Goal: Task Accomplishment & Management: Complete application form

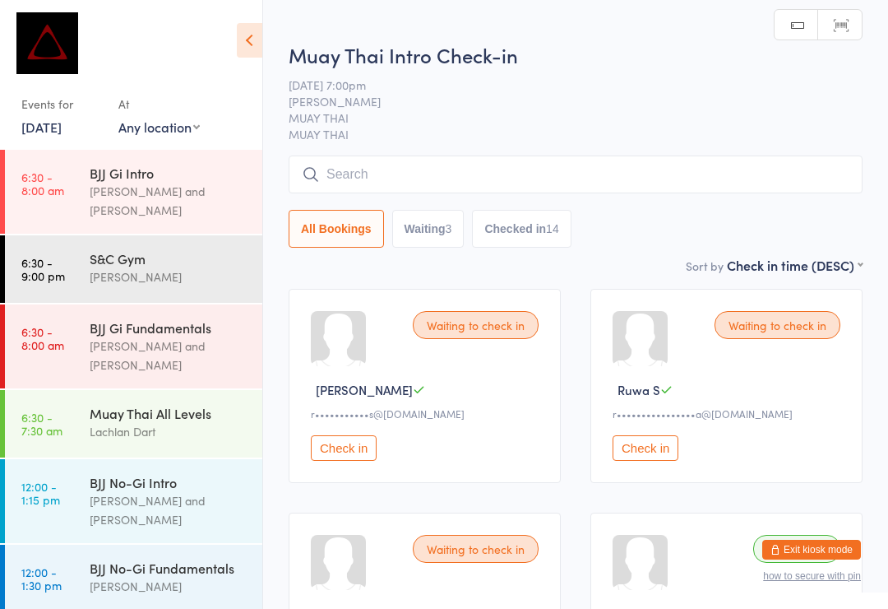
scroll to position [646, 0]
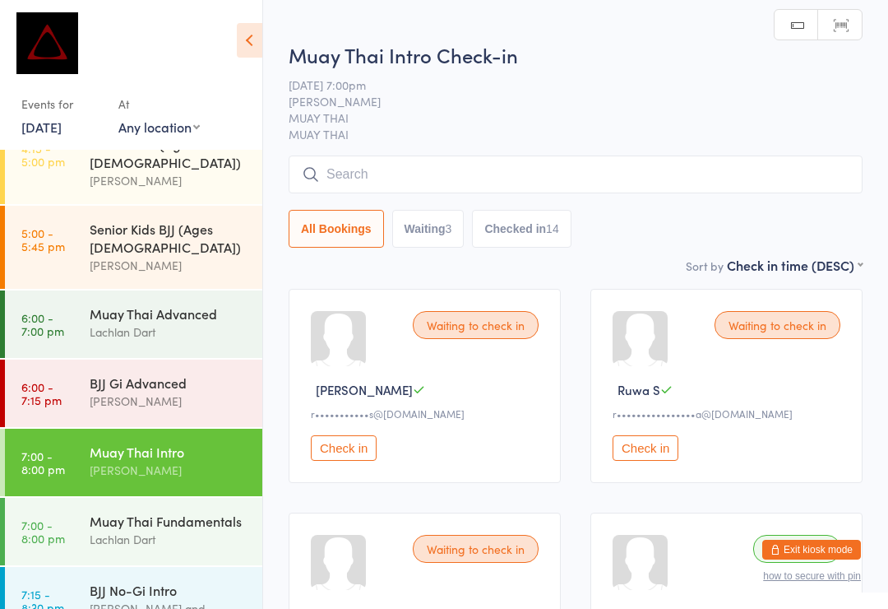
click at [396, 183] on input "search" at bounding box center [576, 174] width 574 height 38
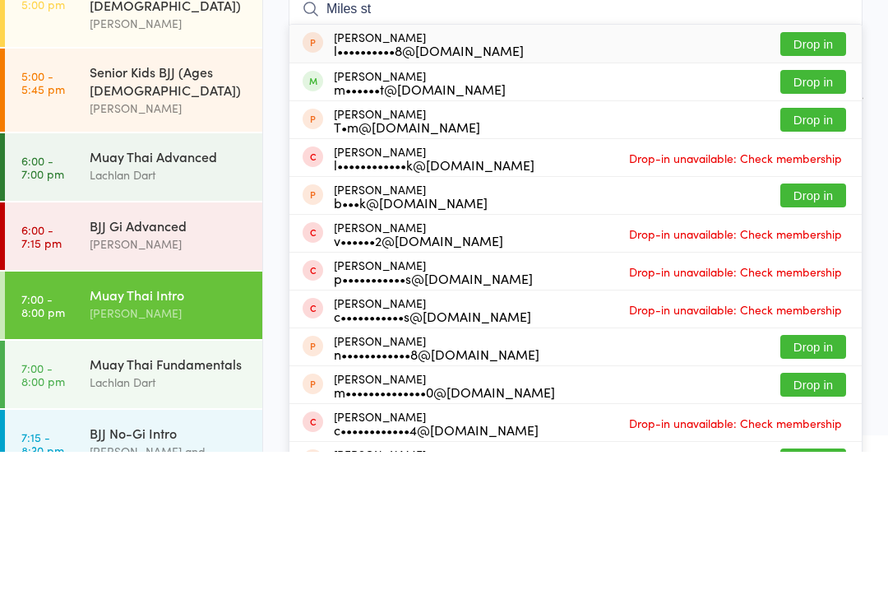
type input "Miles st"
click at [816, 227] on button "Drop in" at bounding box center [813, 239] width 66 height 24
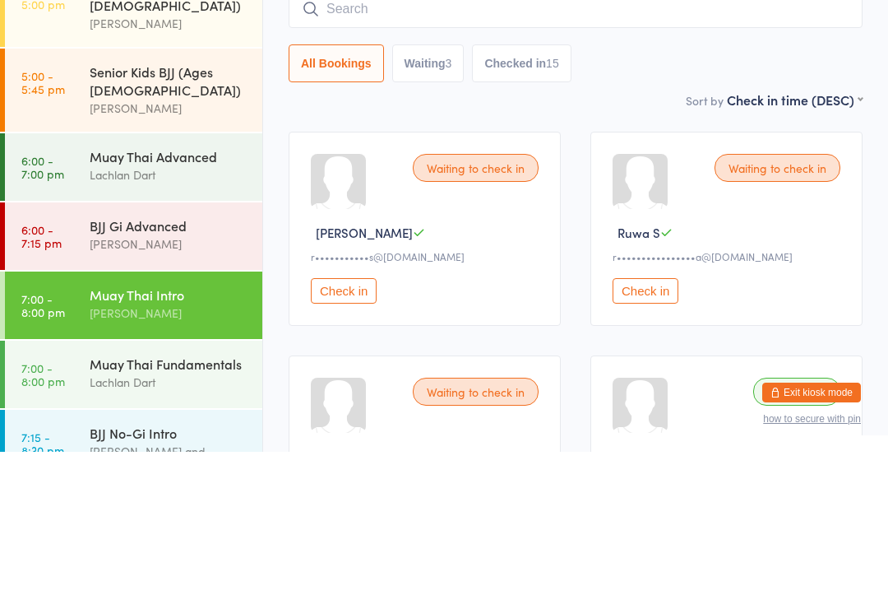
click at [649, 201] on div "All Bookings Waiting 3 Checked in 15" at bounding box center [576, 220] width 574 height 38
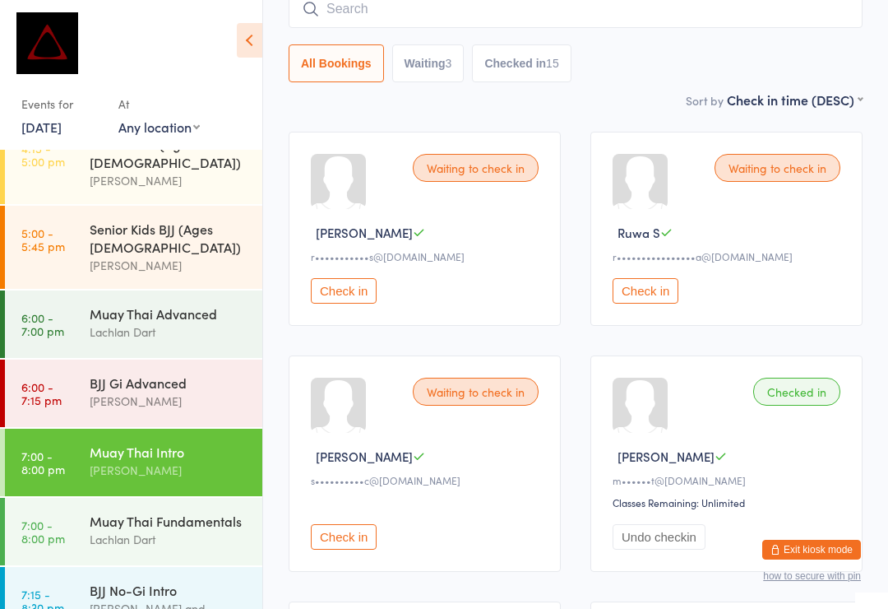
click at [831, 542] on button "Exit kiosk mode" at bounding box center [811, 550] width 99 height 20
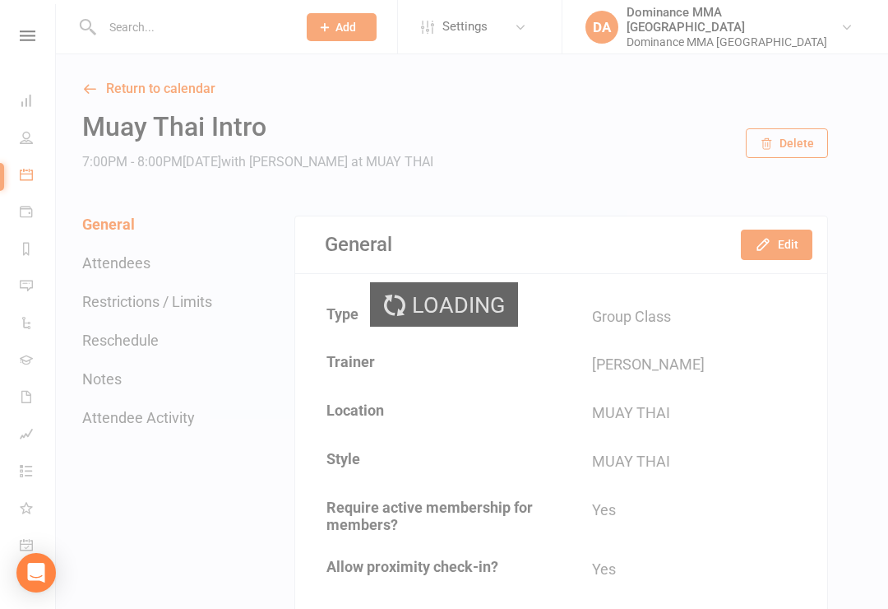
click at [132, 34] on div "Loading" at bounding box center [444, 304] width 888 height 609
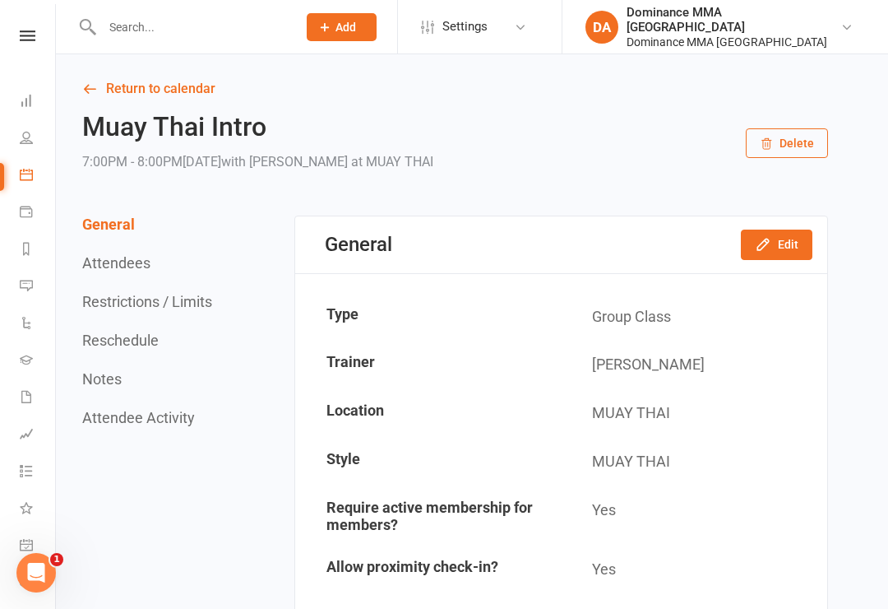
click at [151, 25] on input "text" at bounding box center [191, 27] width 188 height 23
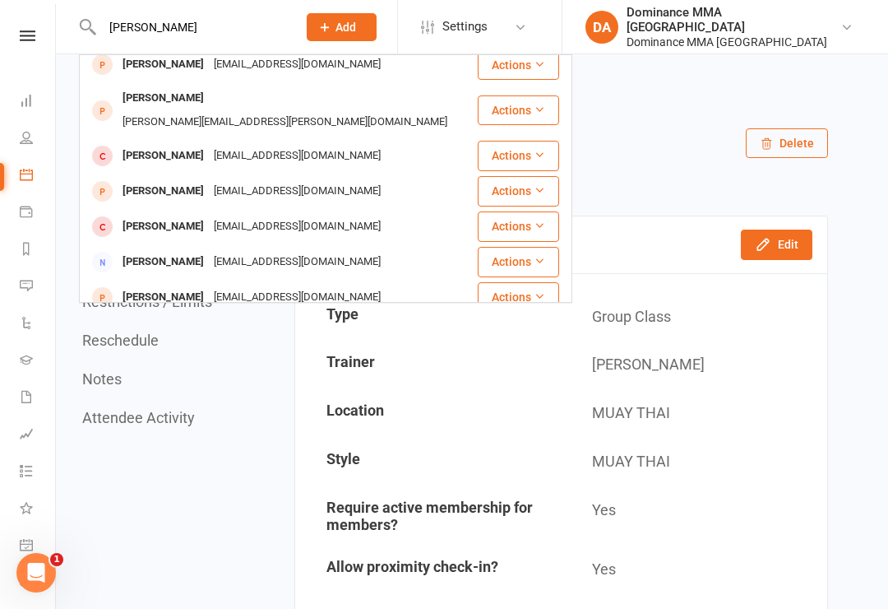
scroll to position [7, 0]
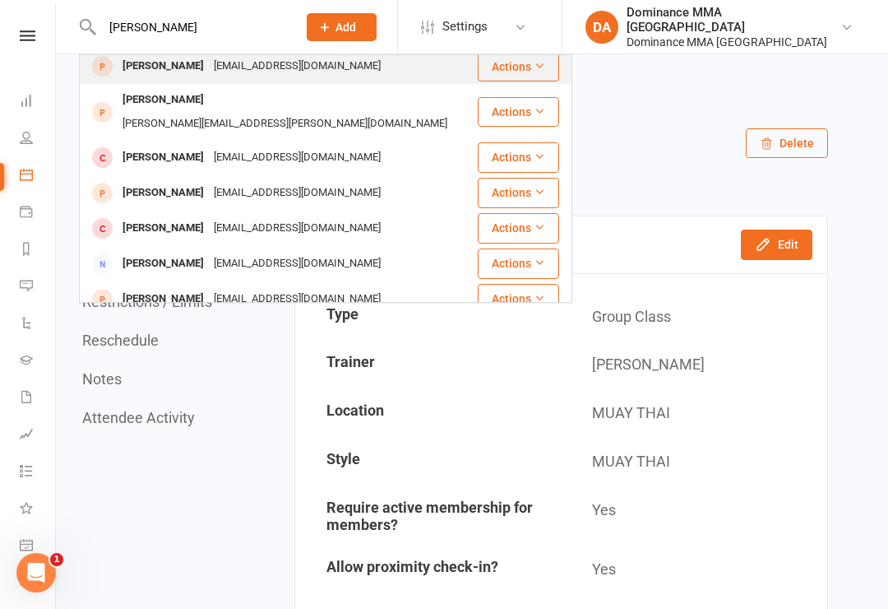
type input "Stan nic"
click at [255, 64] on div "nicholsonstanley19@gmail.com" at bounding box center [297, 66] width 177 height 24
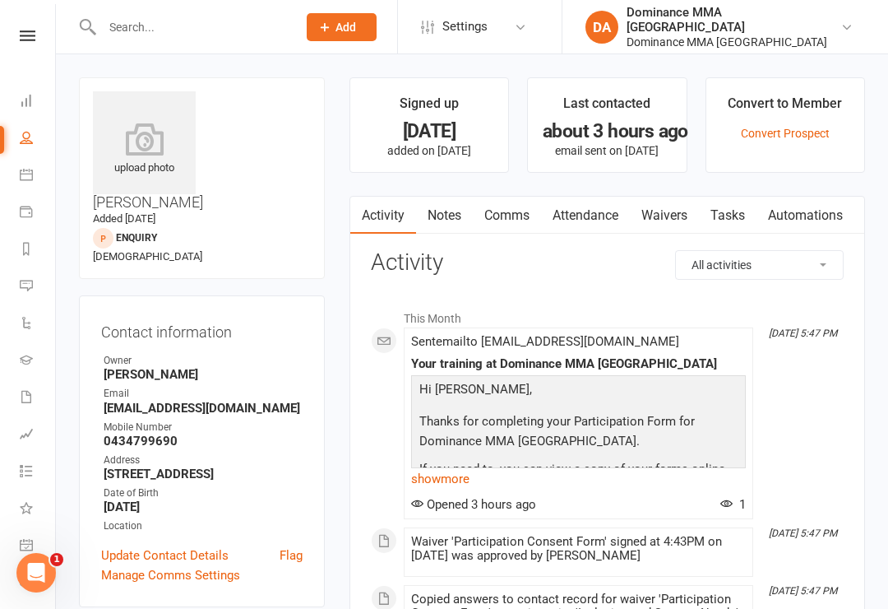
click at [678, 225] on link "Waivers" at bounding box center [664, 216] width 69 height 38
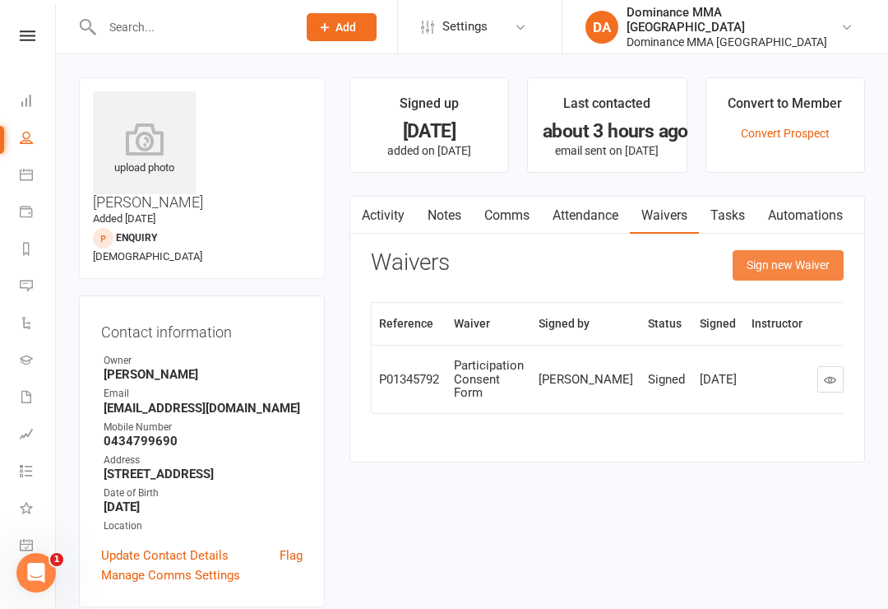
click at [790, 256] on button "Sign new Waiver" at bounding box center [788, 265] width 111 height 30
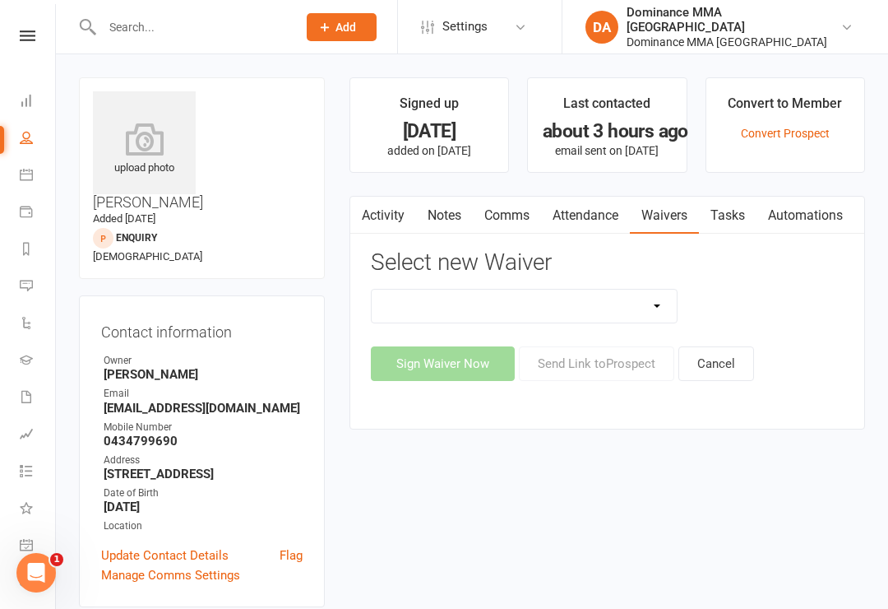
click at [645, 300] on select "Member | Cancellation | Adults Member | Injury Report Form (FOH staff use only)…" at bounding box center [525, 305] width 306 height 33
select select "603"
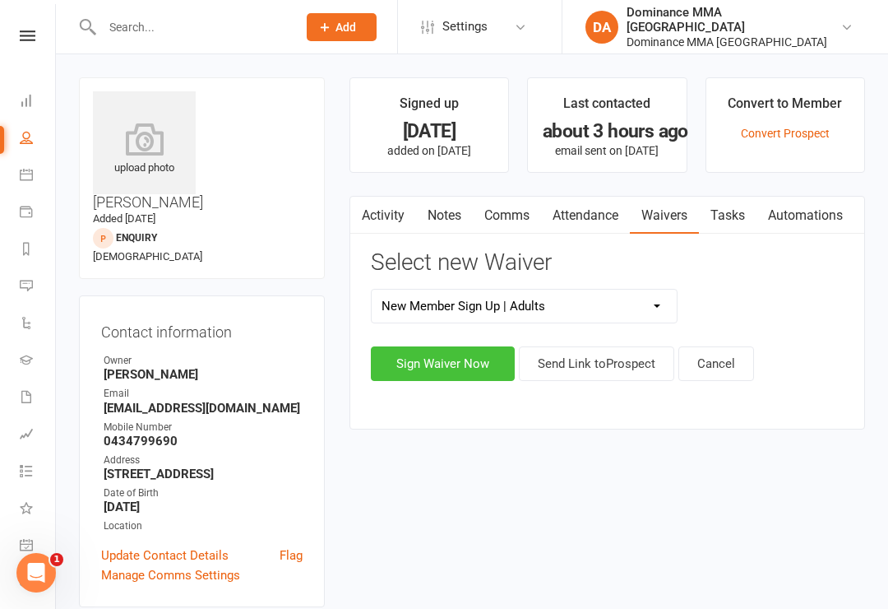
click at [438, 359] on button "Sign Waiver Now" at bounding box center [443, 363] width 144 height 35
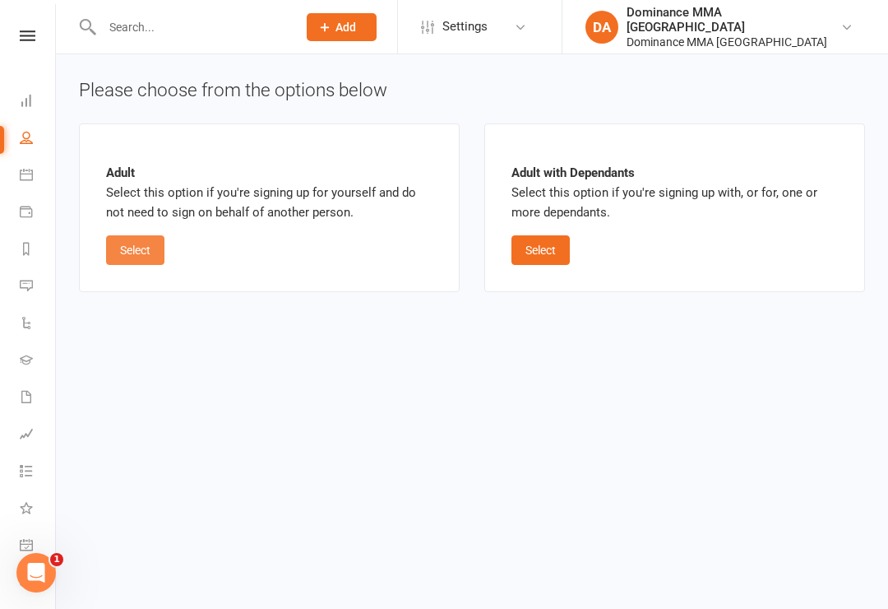
click at [140, 247] on button "Select" at bounding box center [135, 250] width 58 height 30
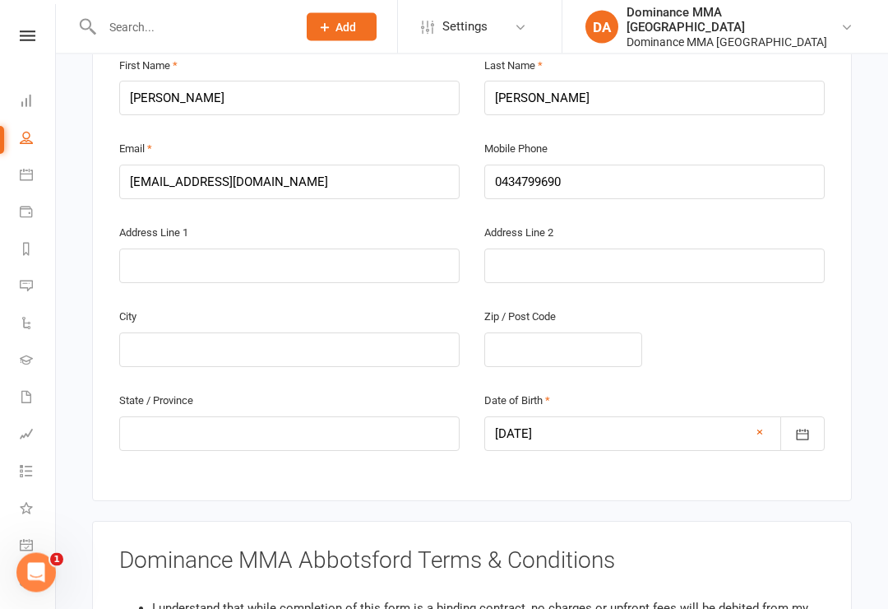
scroll to position [425, 0]
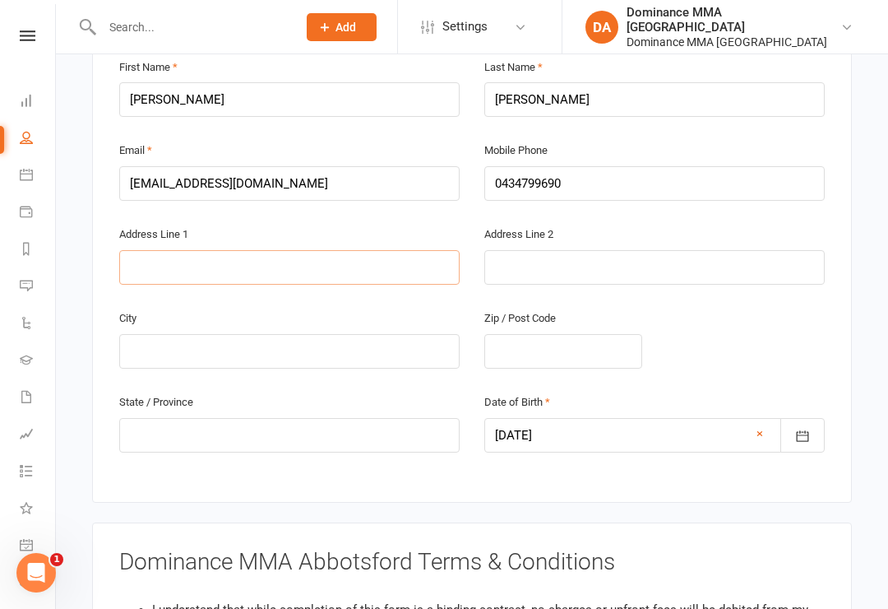
click at [287, 257] on input "text" at bounding box center [289, 267] width 340 height 35
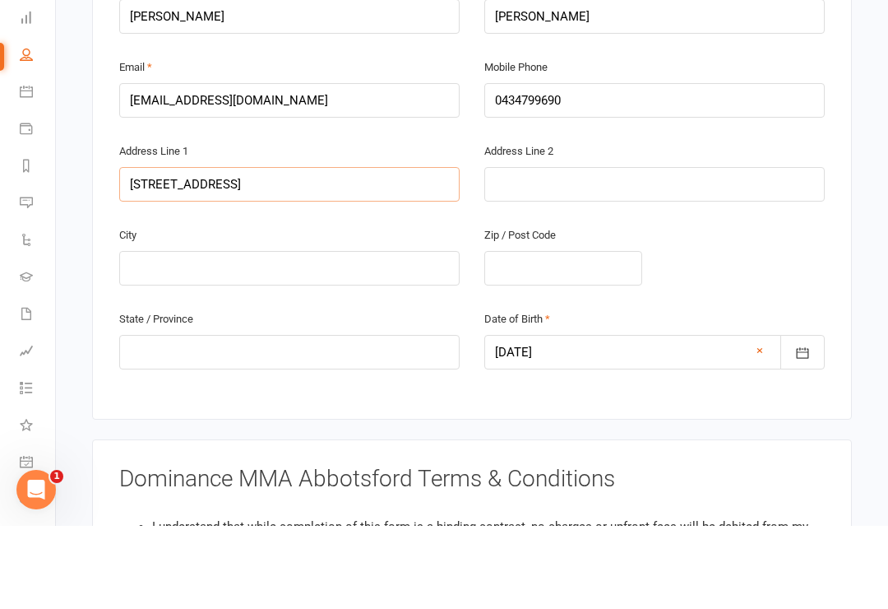
type input "40 McLachlan street"
click at [306, 334] on input "text" at bounding box center [289, 351] width 340 height 35
type input "Melbourne"
click at [591, 334] on input "text" at bounding box center [563, 351] width 158 height 35
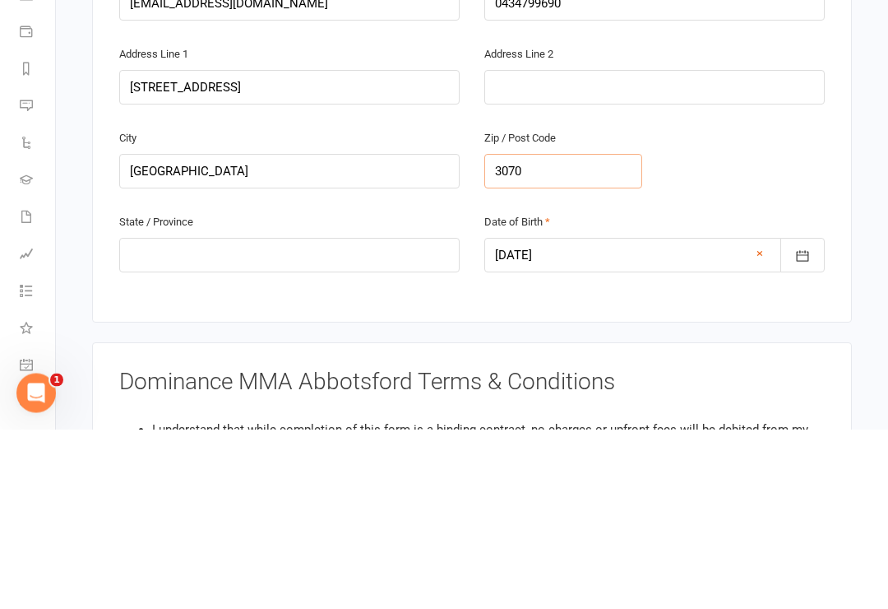
type input "3070"
click at [280, 334] on input "Melbourne" at bounding box center [289, 351] width 340 height 35
click at [324, 250] on input "40 McLachlan street" at bounding box center [289, 267] width 340 height 35
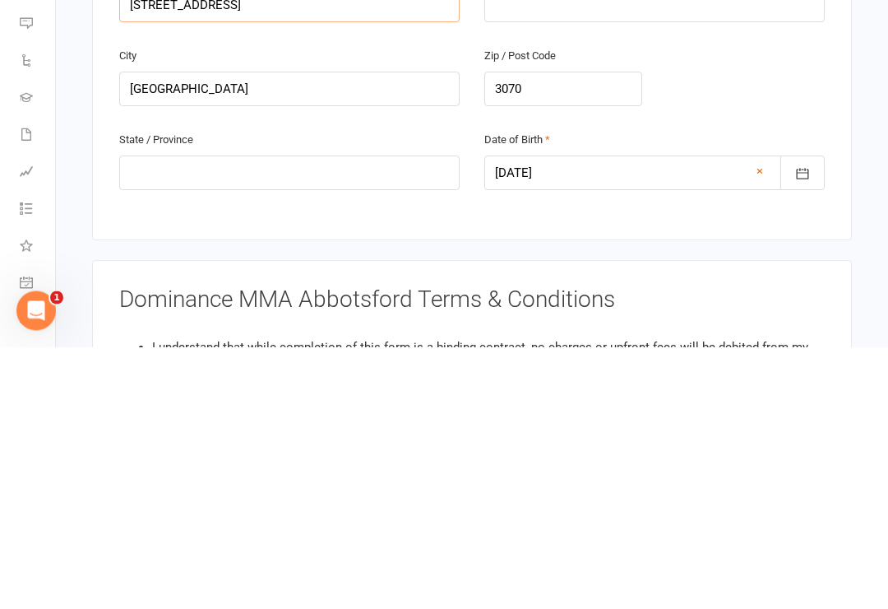
type input "40 McLachlan street Northcote"
click at [323, 418] on input "text" at bounding box center [289, 435] width 340 height 35
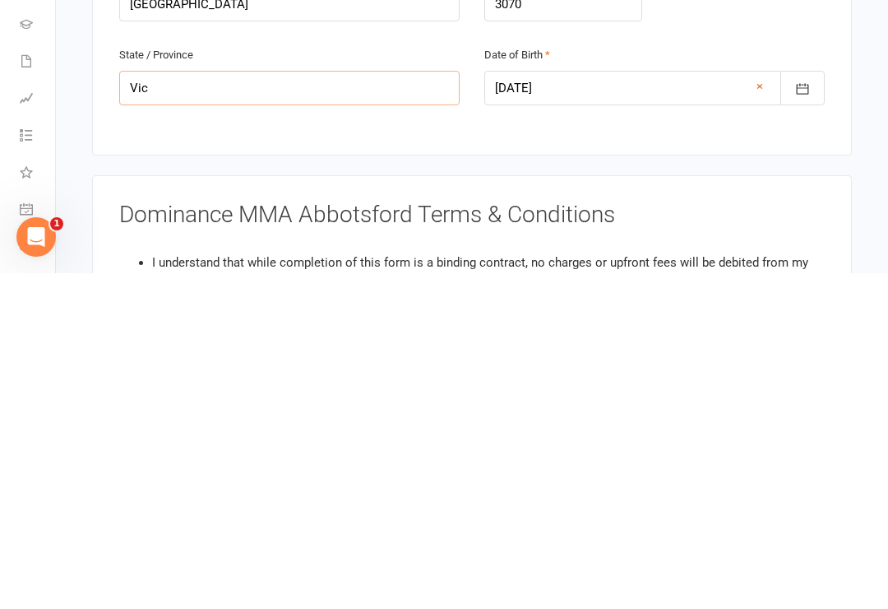
scroll to position [440, 0]
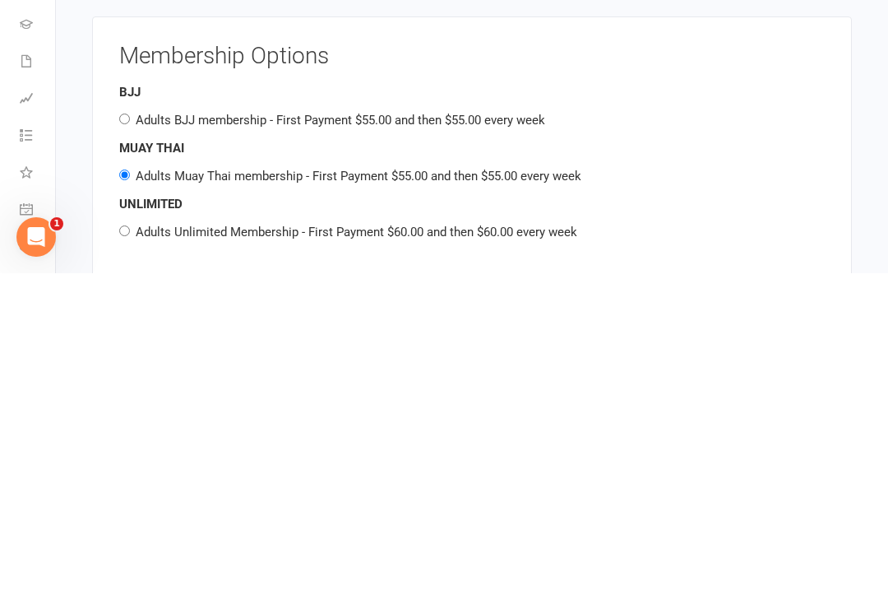
type input "VIC"
click at [127, 449] on input "Adults BJJ membership - First Payment $55.00 and then $55.00 every week" at bounding box center [124, 454] width 11 height 11
radio input "true"
radio input "false"
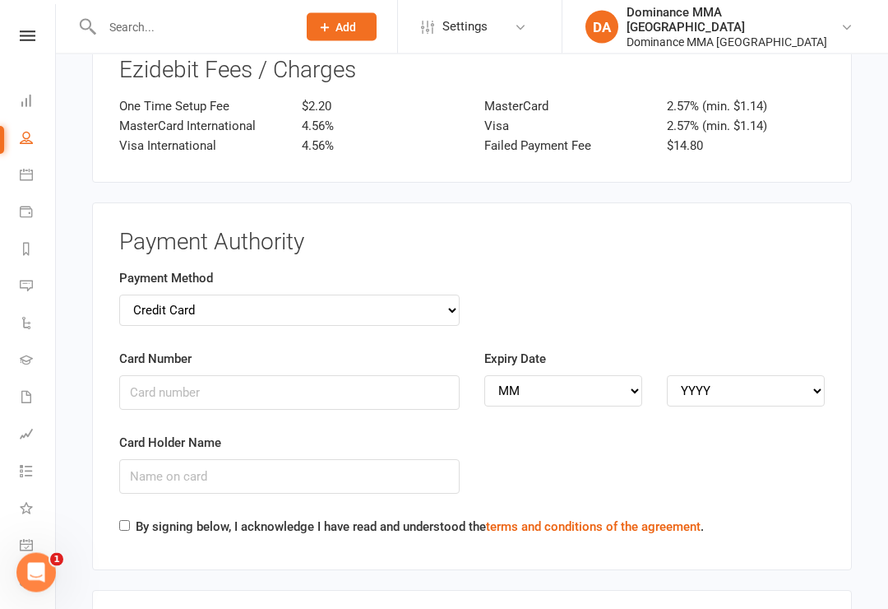
scroll to position [1687, 0]
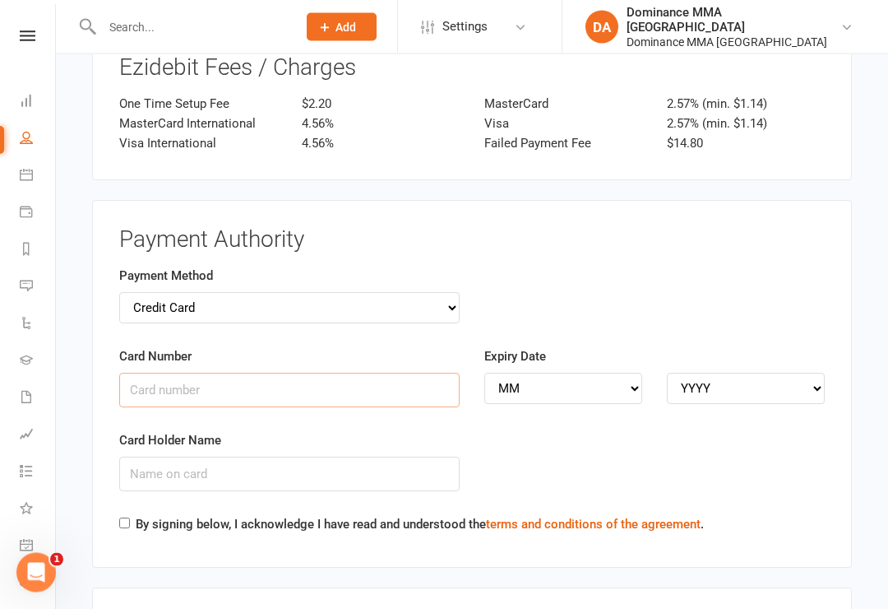
click at [299, 373] on input "Card Number" at bounding box center [289, 390] width 340 height 35
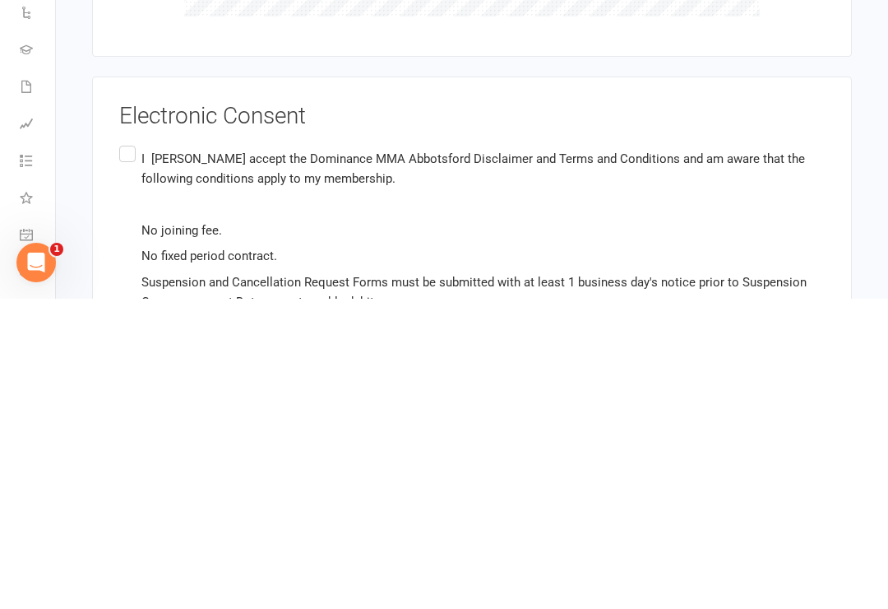
scroll to position [2282, 0]
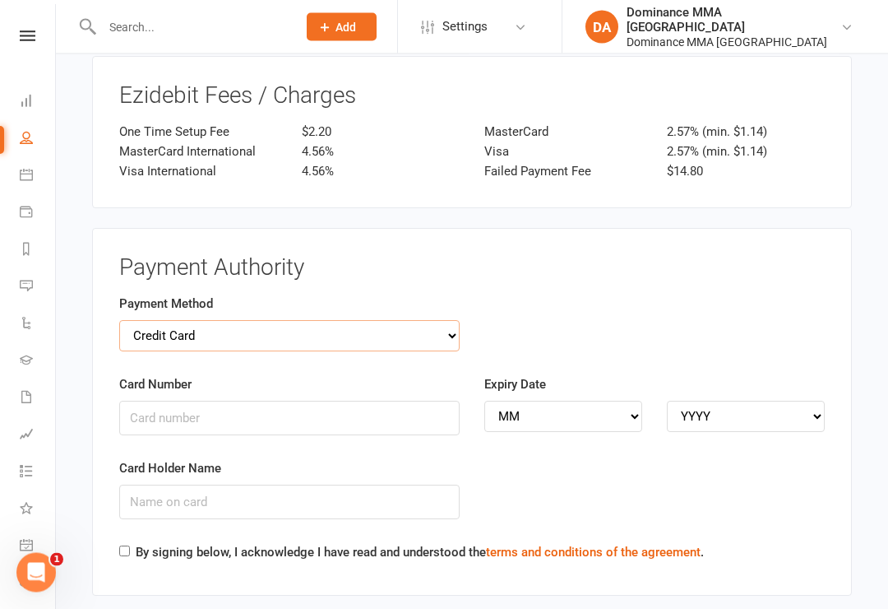
click at [333, 321] on select "Credit Card Bank Account" at bounding box center [289, 336] width 340 height 31
select select "bank_account"
click at [285, 401] on input "BSB" at bounding box center [289, 418] width 340 height 35
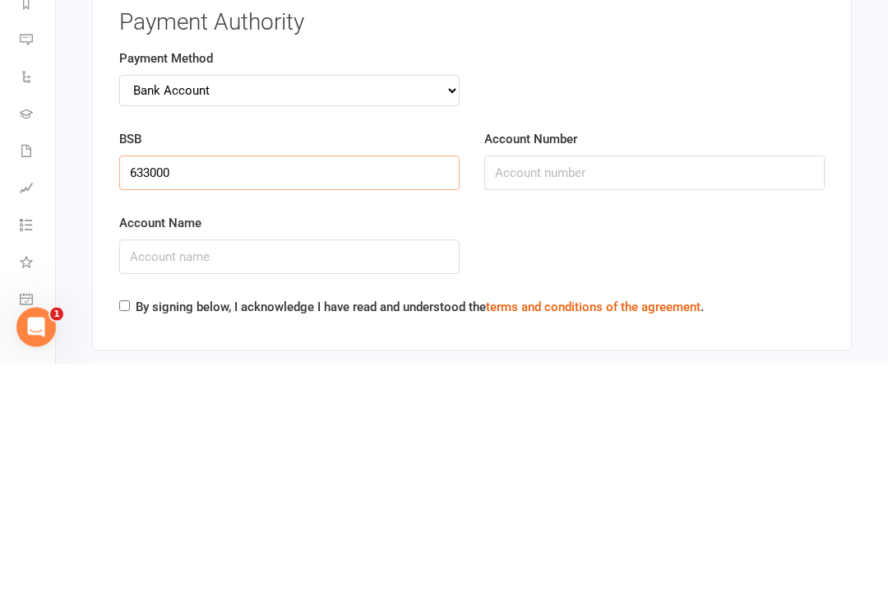
type input "633000"
click at [609, 401] on input "Account Number" at bounding box center [654, 418] width 340 height 35
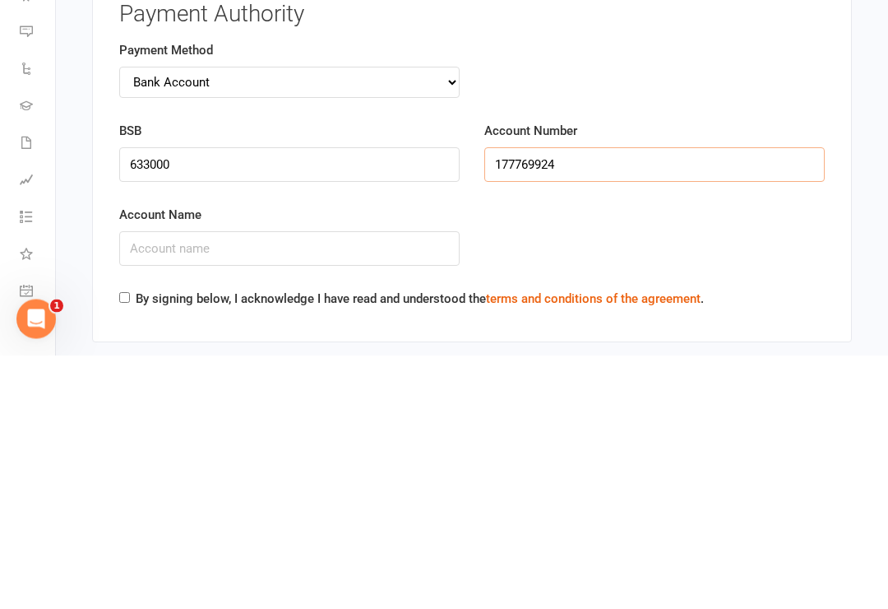
type input "177769924"
click at [341, 485] on input "Account Name" at bounding box center [289, 502] width 340 height 35
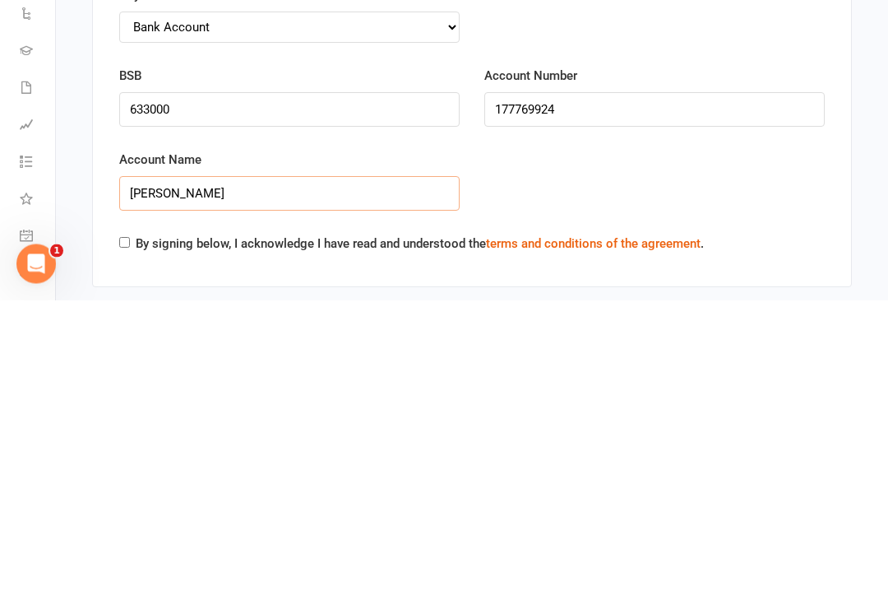
type input "S J Nicholson"
click at [130, 546] on input "By signing below, I acknowledge I have read and understood the terms and condit…" at bounding box center [124, 551] width 11 height 11
checkbox input "true"
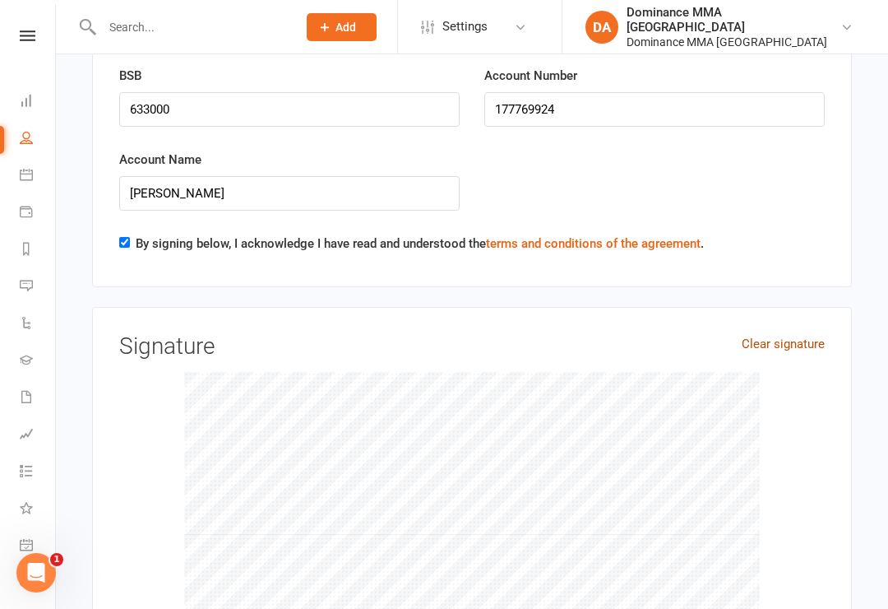
click at [784, 334] on link "Clear signature" at bounding box center [783, 344] width 83 height 20
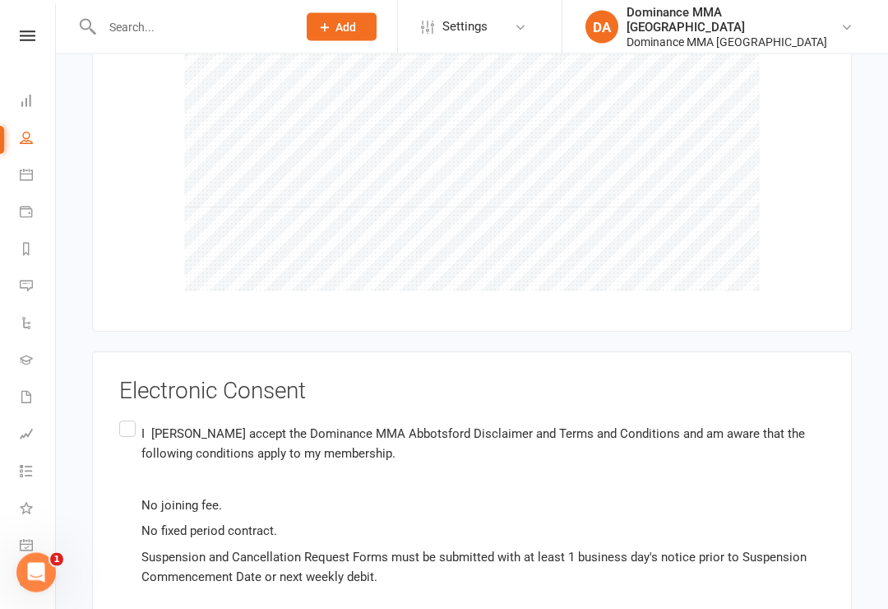
scroll to position [2385, 0]
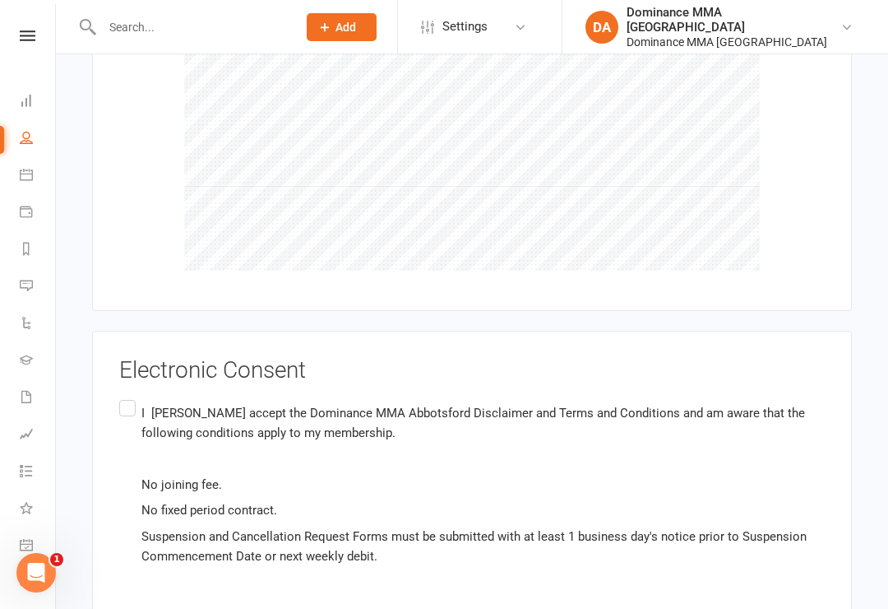
click at [128, 396] on label "I Stan Nicholson accept the Dominance MMA Abbotsford Disclaimer and Terms and C…" at bounding box center [472, 483] width 706 height 175
click at [128, 396] on input "I Stan Nicholson accept the Dominance MMA Abbotsford Disclaimer and Terms and C…" at bounding box center [124, 396] width 11 height 0
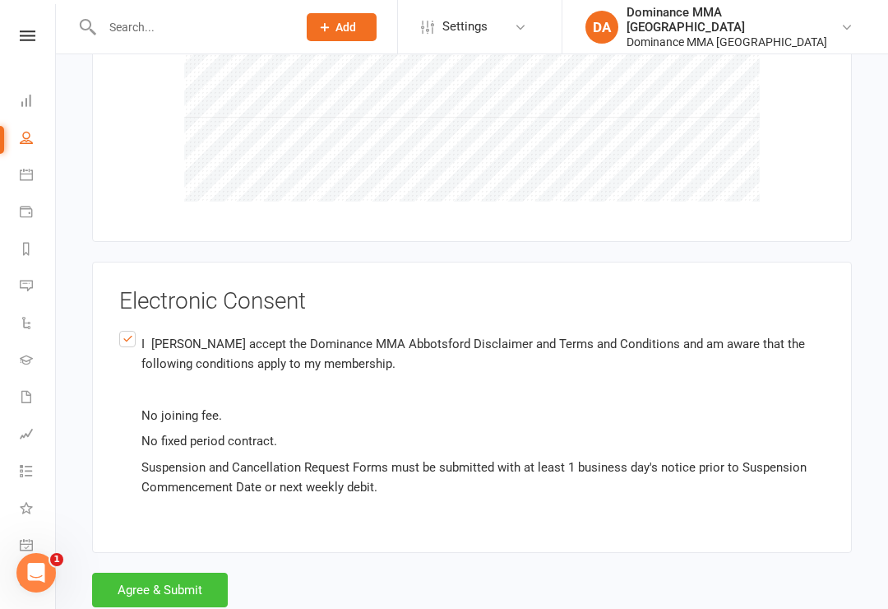
click at [168, 572] on button "Agree & Submit" at bounding box center [160, 589] width 136 height 35
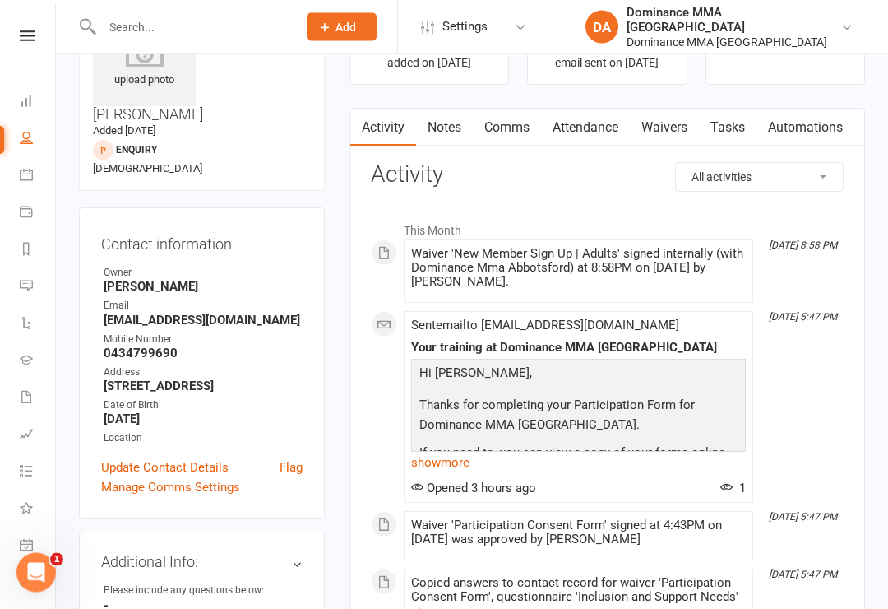
scroll to position [88, 0]
click at [25, 102] on icon at bounding box center [26, 100] width 13 height 13
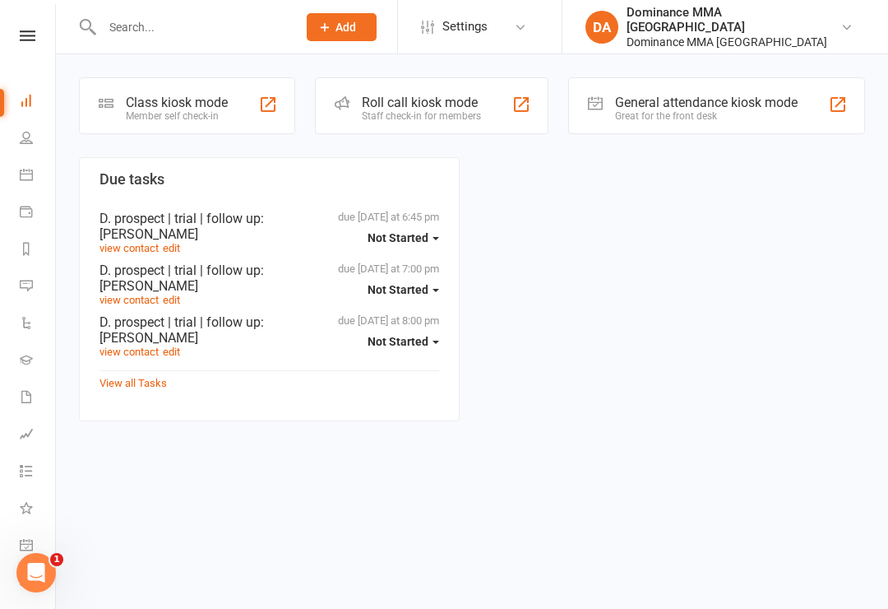
click at [192, 86] on div "Class kiosk mode Member self check-in" at bounding box center [187, 105] width 216 height 57
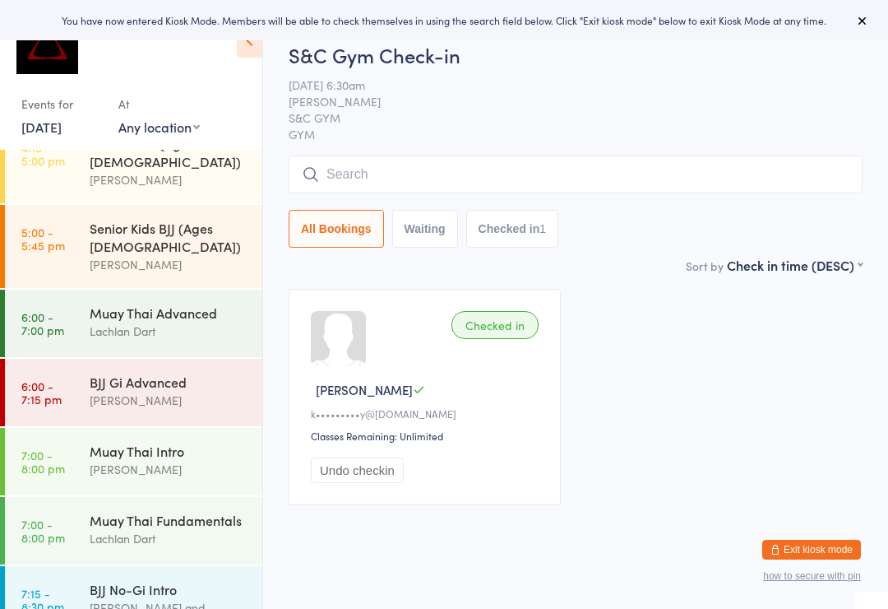
scroll to position [646, 0]
